Goal: Information Seeking & Learning: Find specific fact

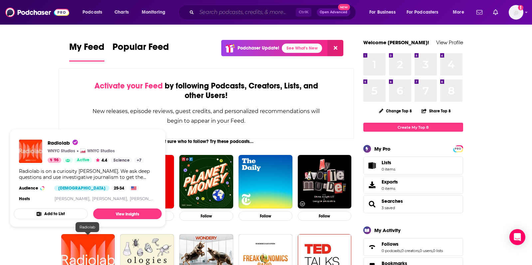
click at [256, 16] on input "Search podcasts, credits, & more..." at bounding box center [246, 12] width 99 height 11
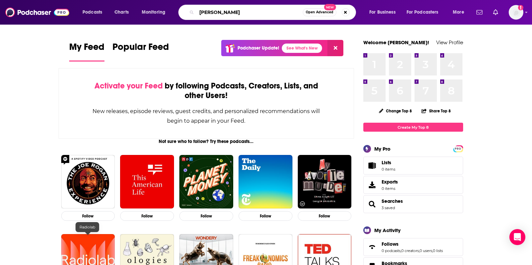
type input "[PERSON_NAME]"
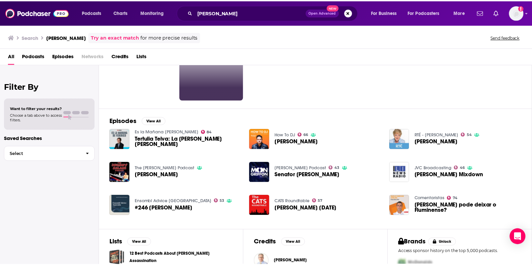
scroll to position [111, 0]
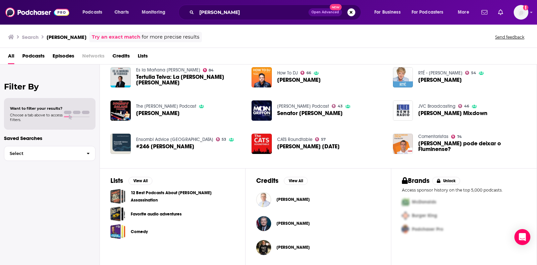
click at [302, 224] on span "[PERSON_NAME]" at bounding box center [292, 223] width 33 height 5
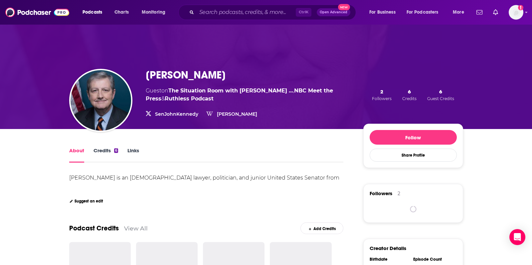
click at [105, 154] on link "Credits 6" at bounding box center [105, 154] width 25 height 15
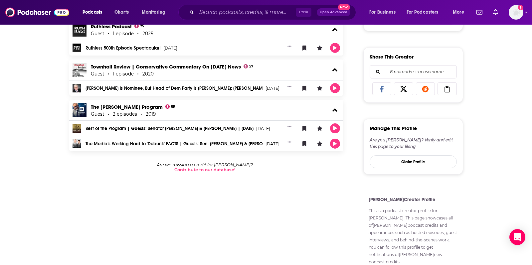
scroll to position [266, 0]
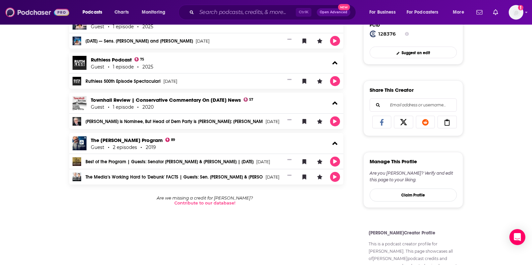
click at [28, 8] on img at bounding box center [37, 12] width 64 height 13
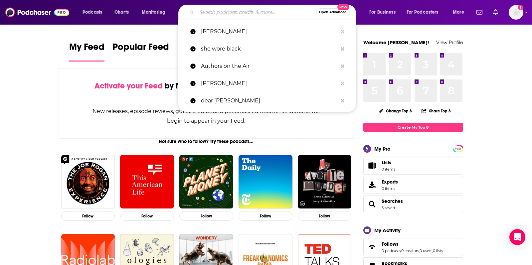
click at [279, 12] on input "Search podcasts, credits, & more..." at bounding box center [256, 12] width 119 height 11
click at [345, 33] on button "Search podcasts, credits, & more..." at bounding box center [342, 32] width 10 height 12
